Goal: Download file/media

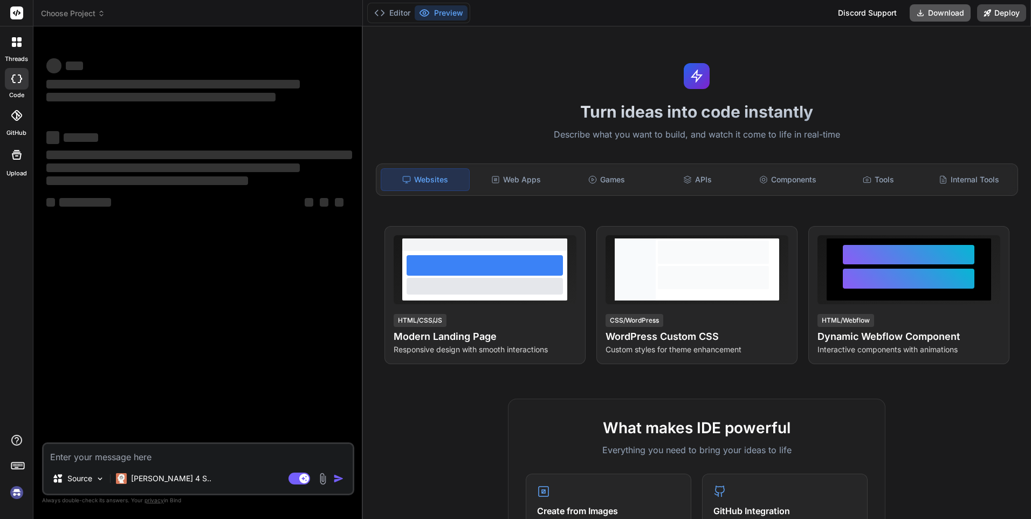
click at [944, 12] on button "Download" at bounding box center [940, 12] width 61 height 17
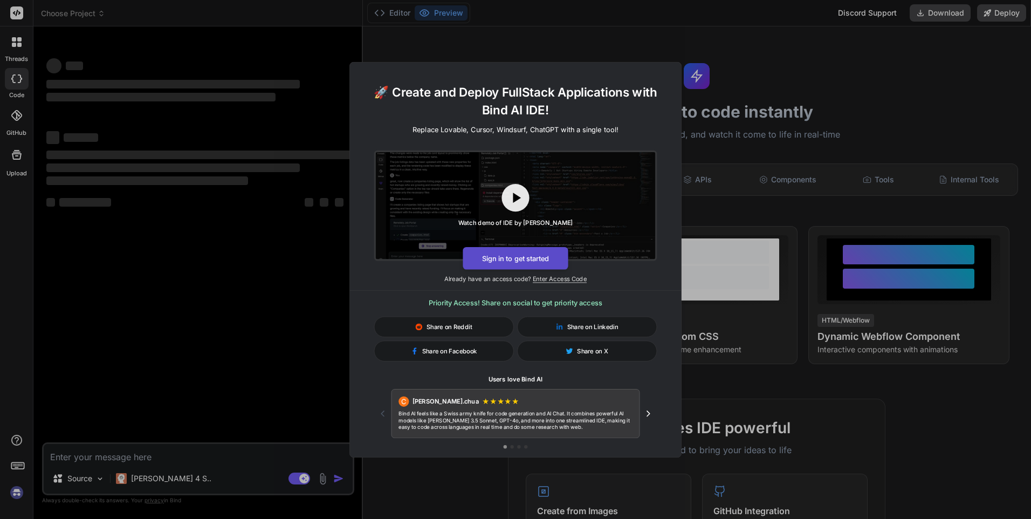
click at [505, 264] on button "Sign in to get started" at bounding box center [515, 257] width 105 height 23
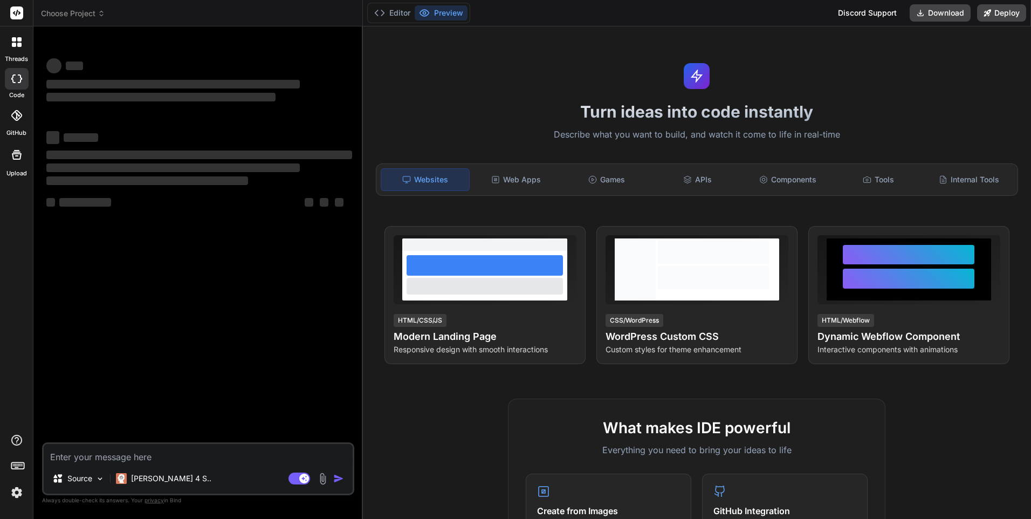
click at [324, 518] on html "threads code GitHub Upload Choose Project Created with Pixso. Bind AI Web Searc…" at bounding box center [515, 259] width 1031 height 519
type textarea "x"
click at [959, 10] on button "Download" at bounding box center [940, 12] width 61 height 17
drag, startPoint x: 0, startPoint y: 116, endPoint x: 13, endPoint y: 122, distance: 14.5
click at [13, 122] on div "GitHub" at bounding box center [16, 118] width 33 height 38
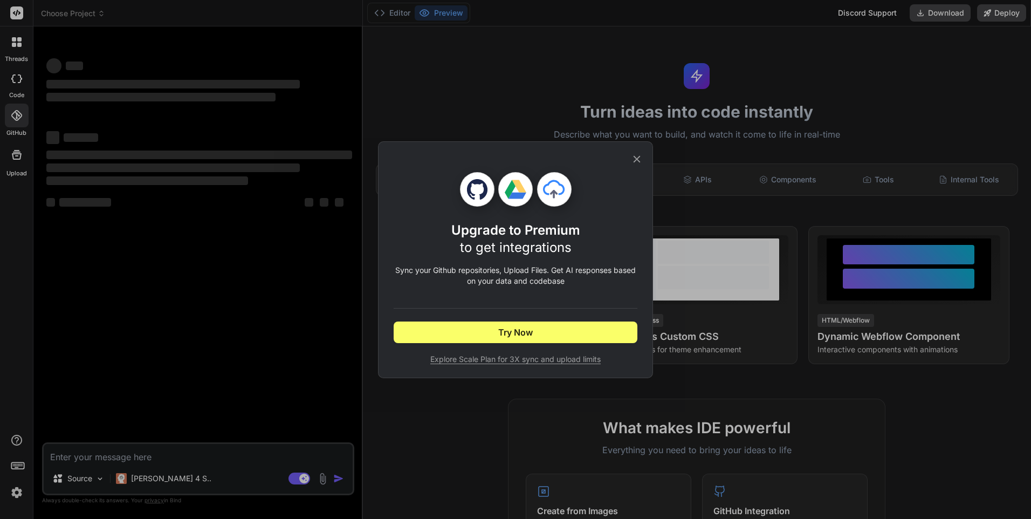
click at [95, 99] on div "Upgrade to Premium to get integrations Sync your Github repositories, Upload Fi…" at bounding box center [515, 259] width 1031 height 519
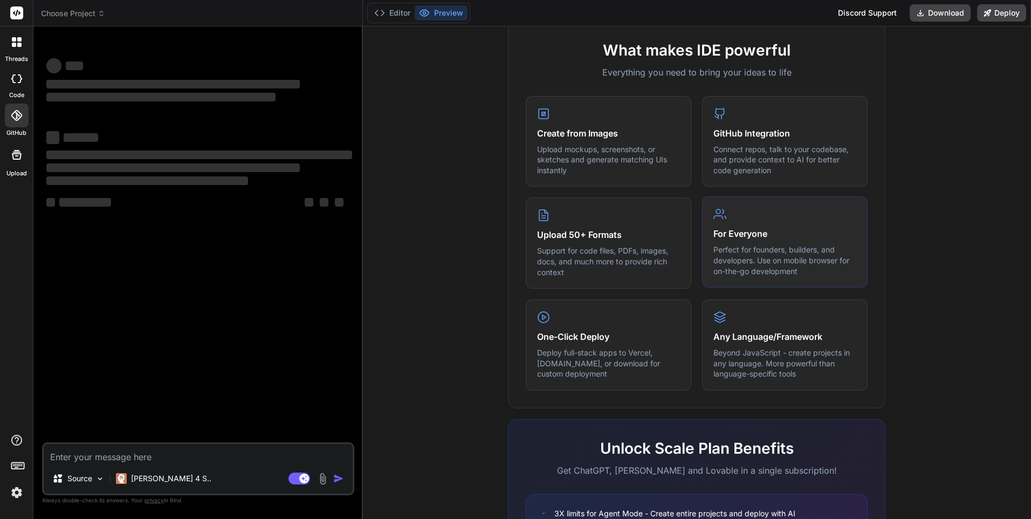
scroll to position [510, 0]
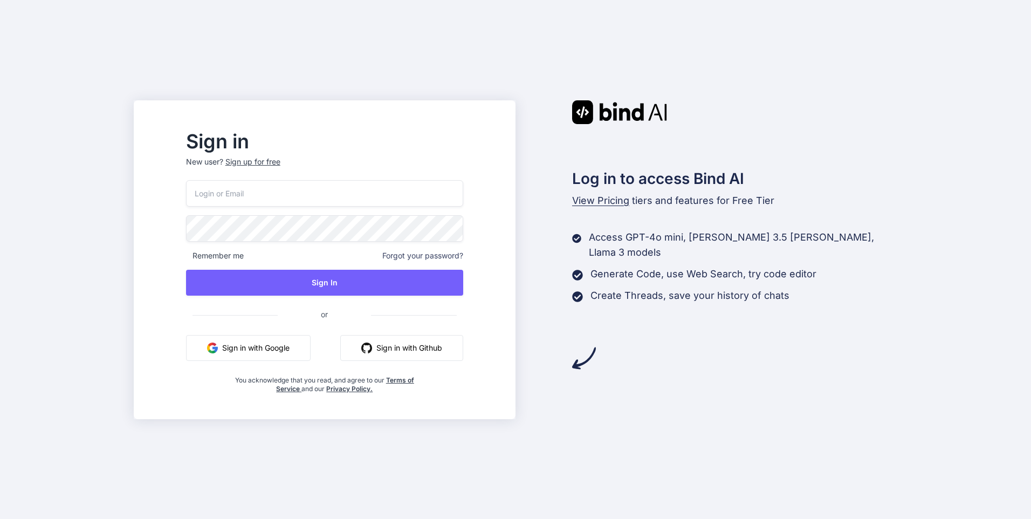
click at [294, 337] on button "Sign in with Google" at bounding box center [248, 348] width 125 height 26
